Goal: Information Seeking & Learning: Find specific page/section

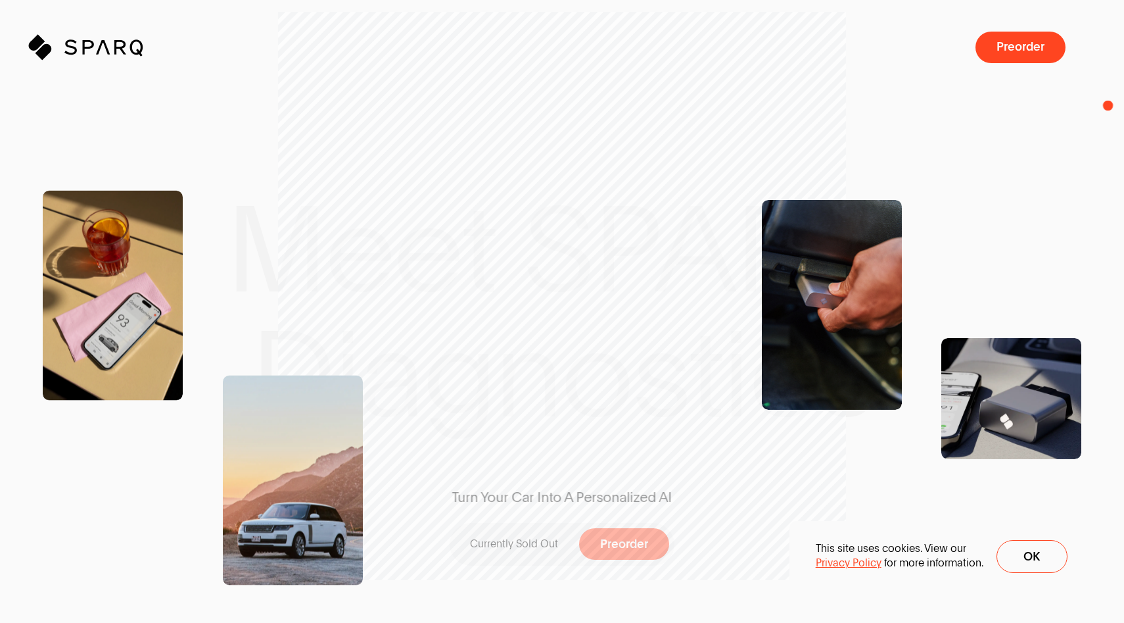
click at [0, 0] on div at bounding box center [0, 0] width 0 height 0
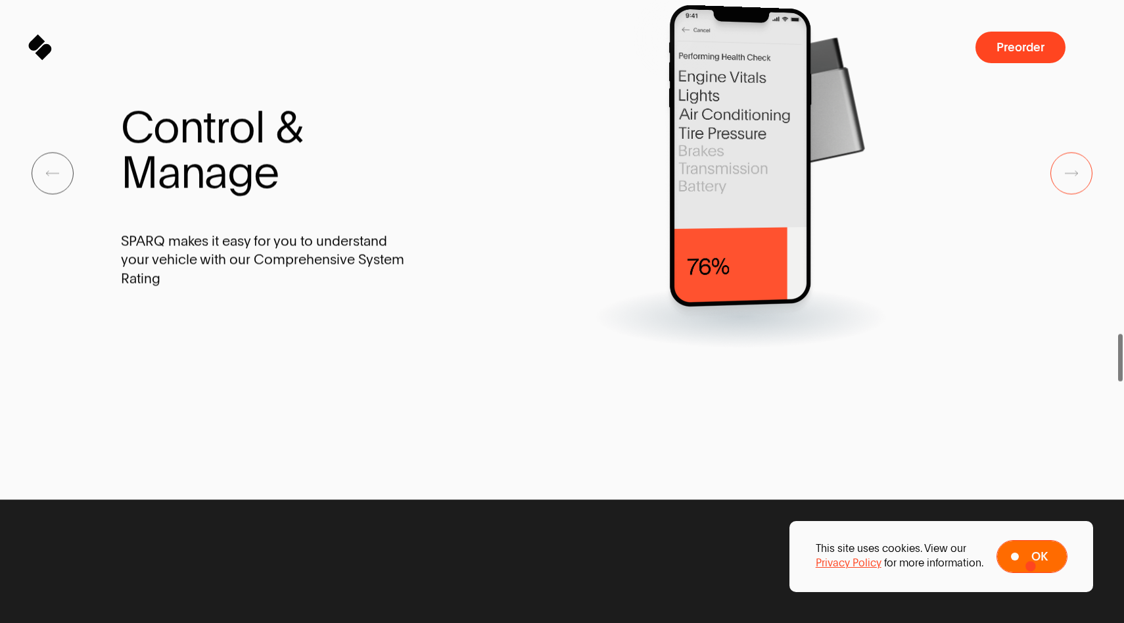
click at [1032, 562] on span "Ok" at bounding box center [1040, 556] width 16 height 12
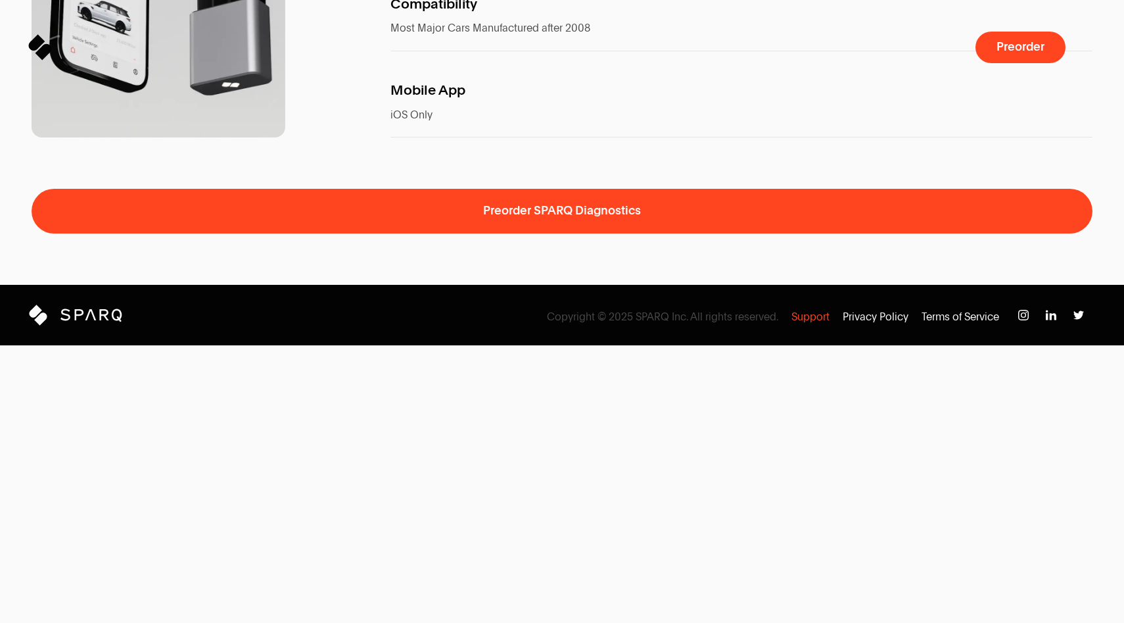
click at [822, 324] on p "Support" at bounding box center [811, 317] width 38 height 14
